Goal: Task Accomplishment & Management: Manage account settings

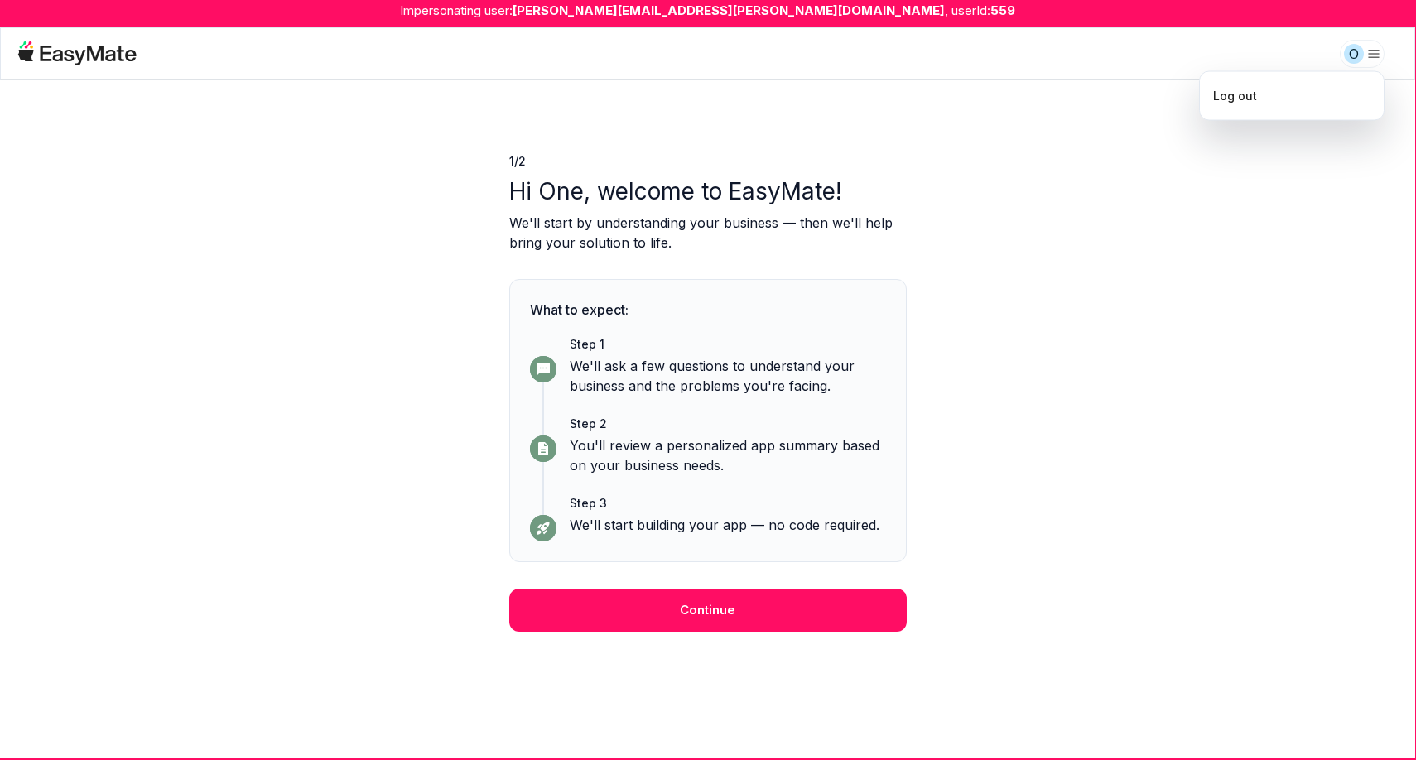
click at [1374, 60] on html "Impersonating user: [PERSON_NAME][EMAIL_ADDRESS][PERSON_NAME][DOMAIN_NAME] , us…" at bounding box center [708, 380] width 1416 height 760
click at [1302, 104] on div "Log out" at bounding box center [1291, 96] width 171 height 35
